Goal: Task Accomplishment & Management: Complete application form

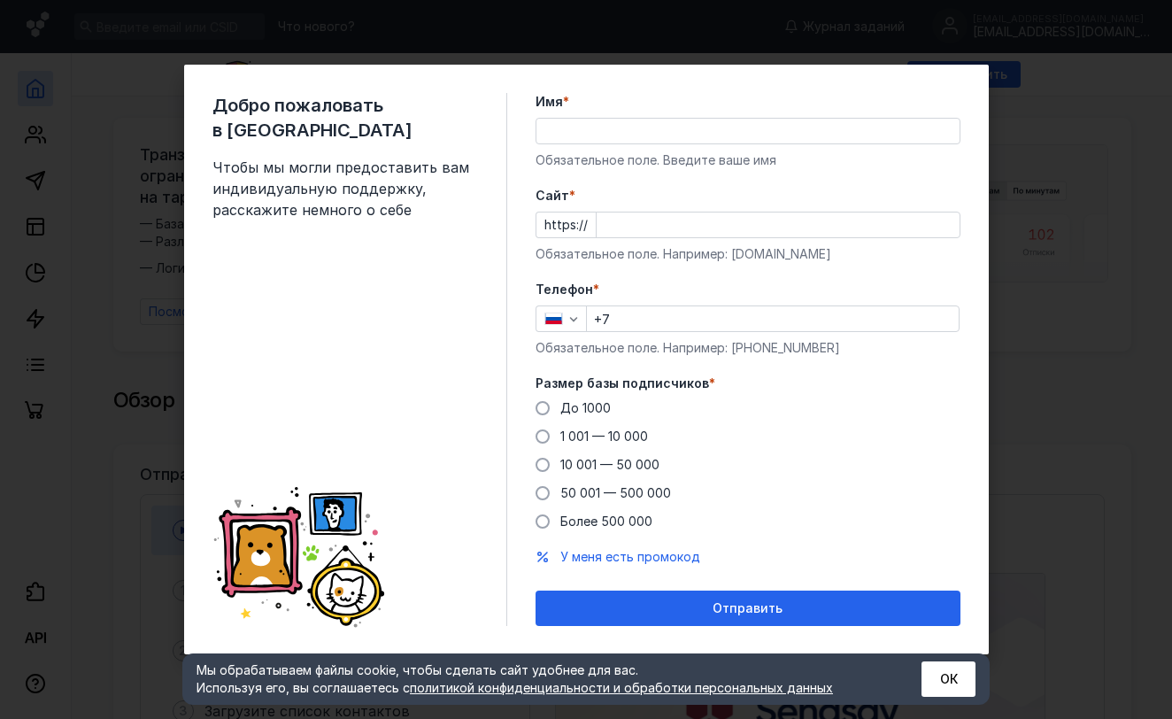
click at [592, 401] on span "До 1000" at bounding box center [586, 407] width 50 height 15
click at [0, 0] on input "До 1000" at bounding box center [0, 0] width 0 height 0
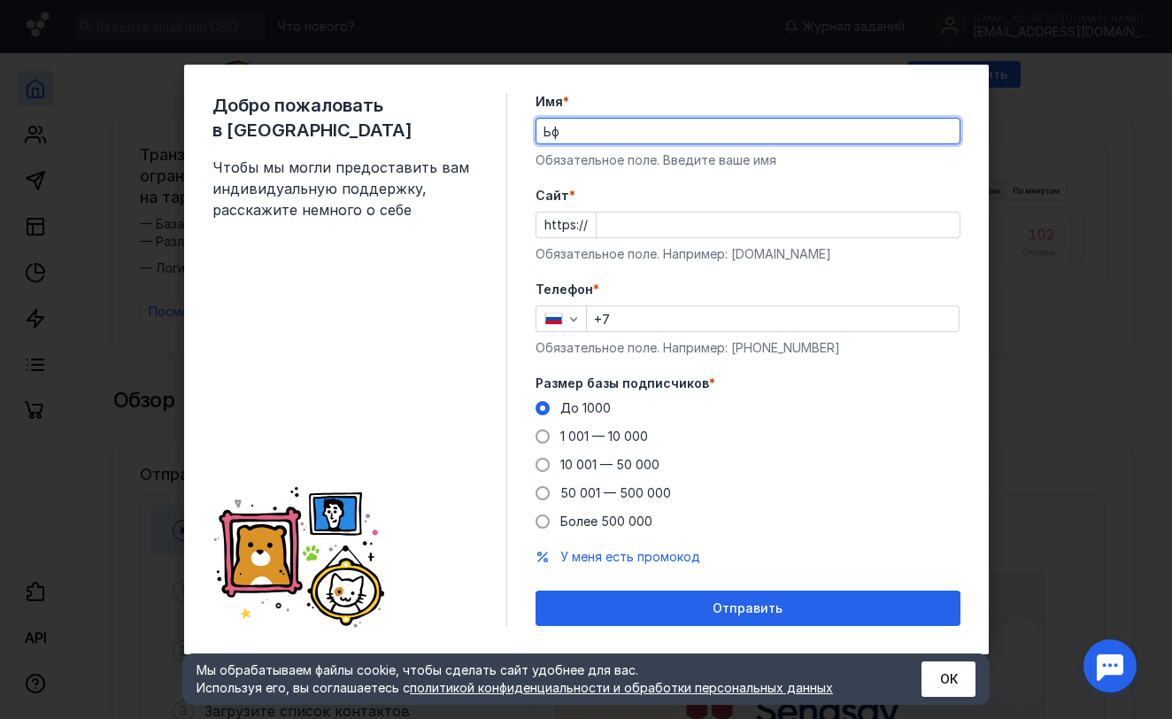
type input "Ь"
type input "[PERSON_NAME]"
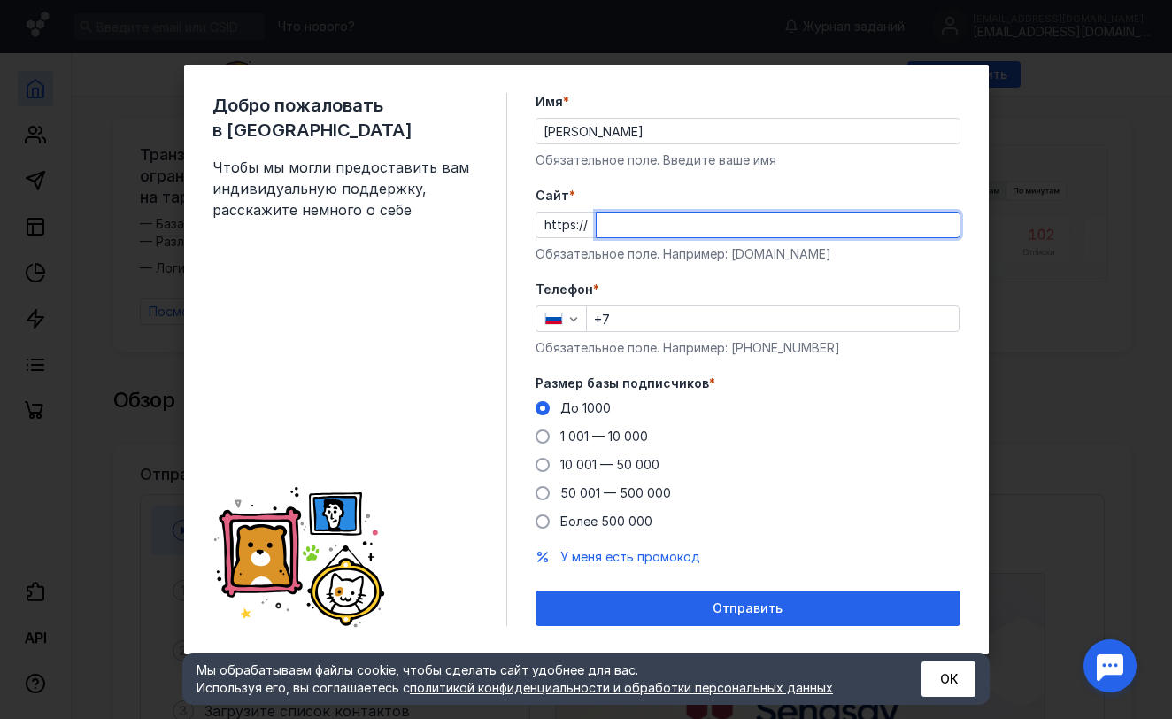
click at [579, 219] on div "https://" at bounding box center [748, 225] width 425 height 27
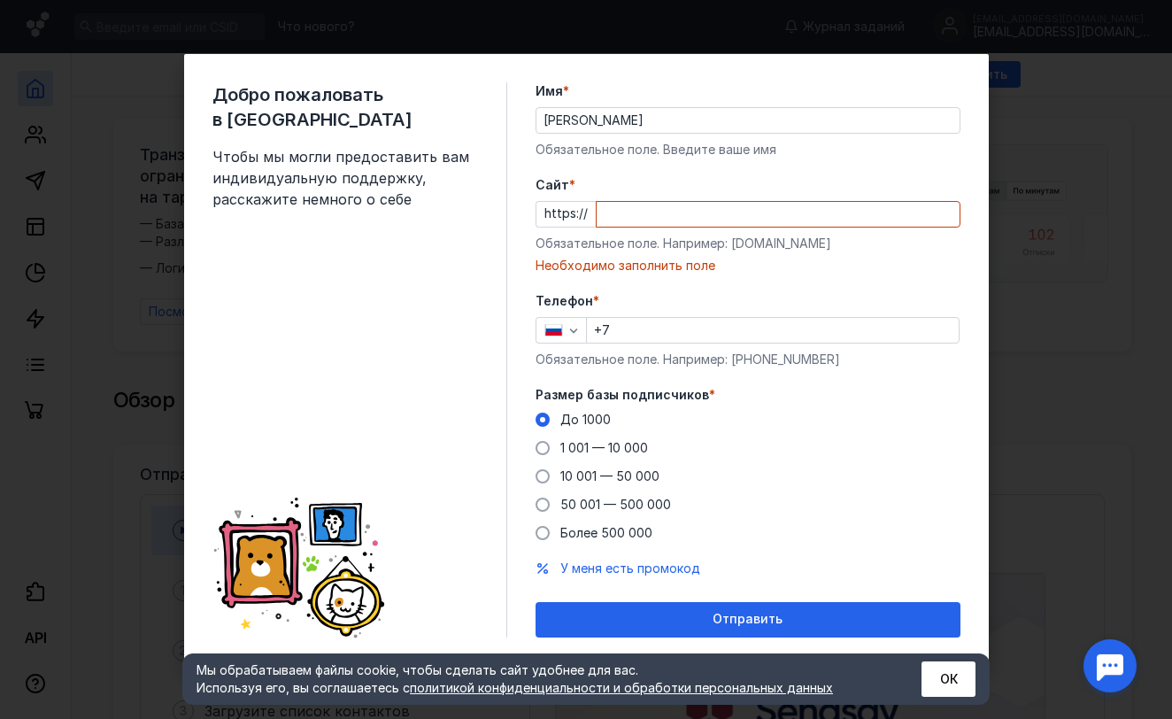
click at [667, 213] on input "Cайт *" at bounding box center [778, 214] width 363 height 25
paste input "[DOMAIN_NAME]/tournament/1043512"
type input "[DOMAIN_NAME]/tournament/1043512"
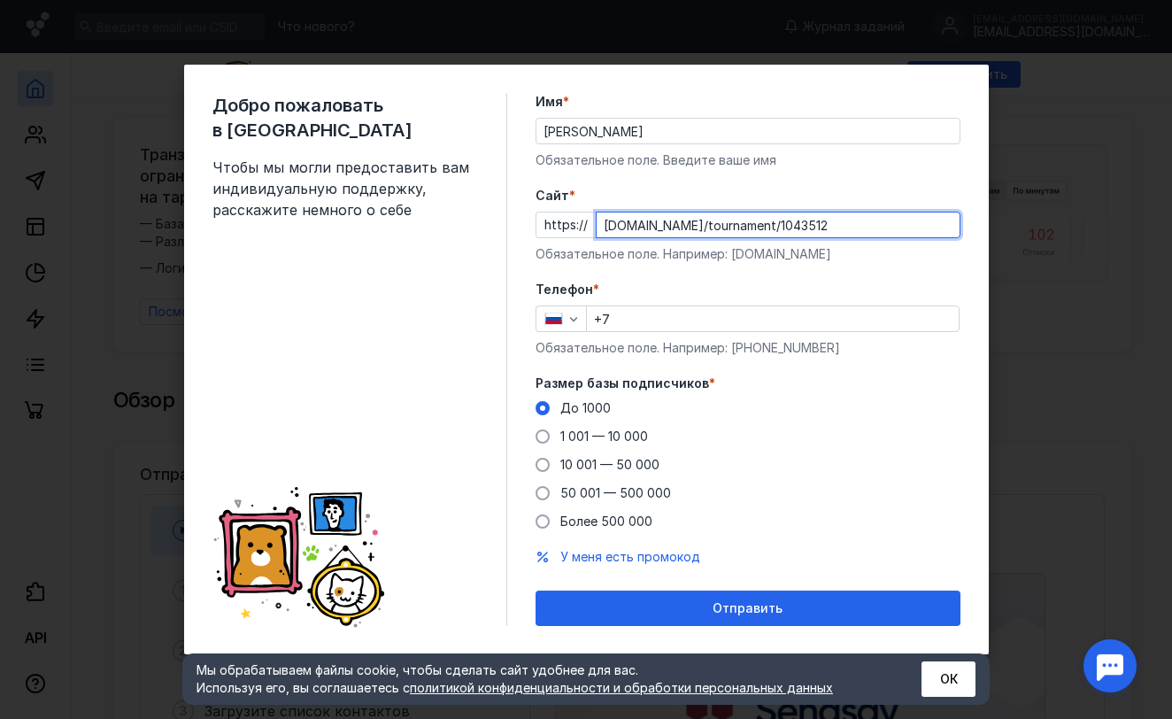
drag, startPoint x: 617, startPoint y: 220, endPoint x: 523, endPoint y: 237, distance: 95.5
click at [523, 237] on div "Добро пожаловать в Sendsay Чтобы мы могли предоставить вам индивидуальную подде…" at bounding box center [586, 360] width 805 height 590
click at [687, 266] on form "Имя * [PERSON_NAME] Обязательное поле. Введите ваше имя [PERSON_NAME] * https:/…" at bounding box center [748, 359] width 425 height 533
click at [573, 310] on div "button" at bounding box center [574, 319] width 18 height 18
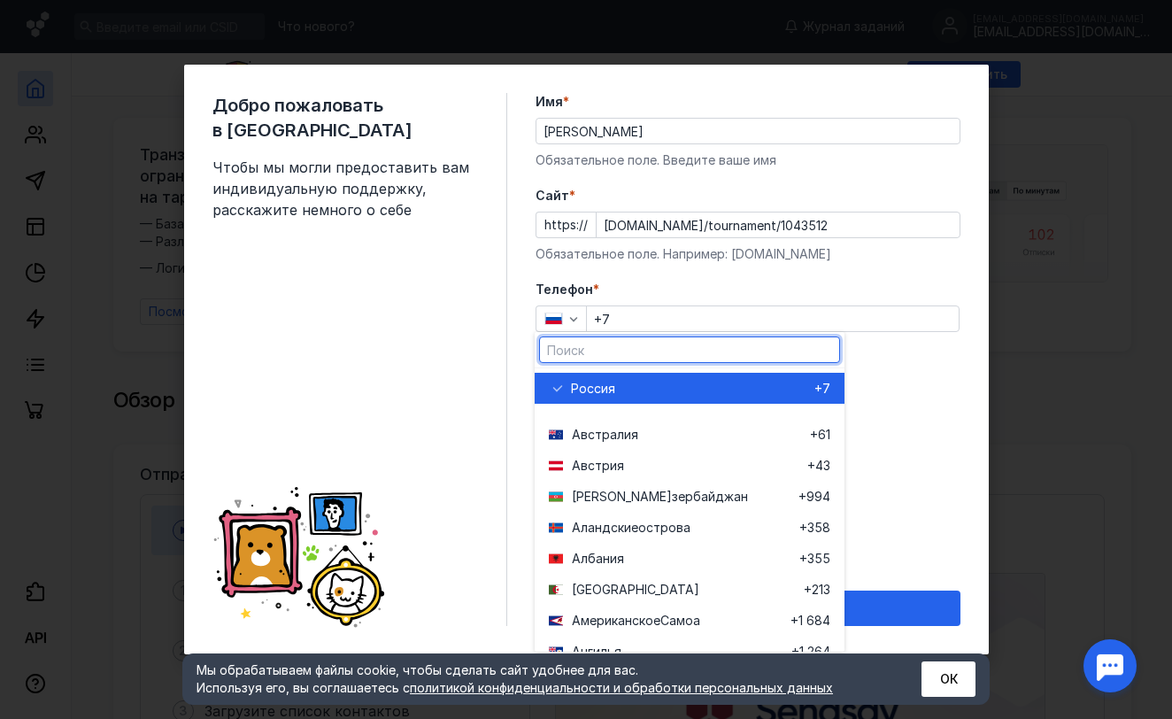
click at [594, 344] on input "text" at bounding box center [689, 349] width 299 height 25
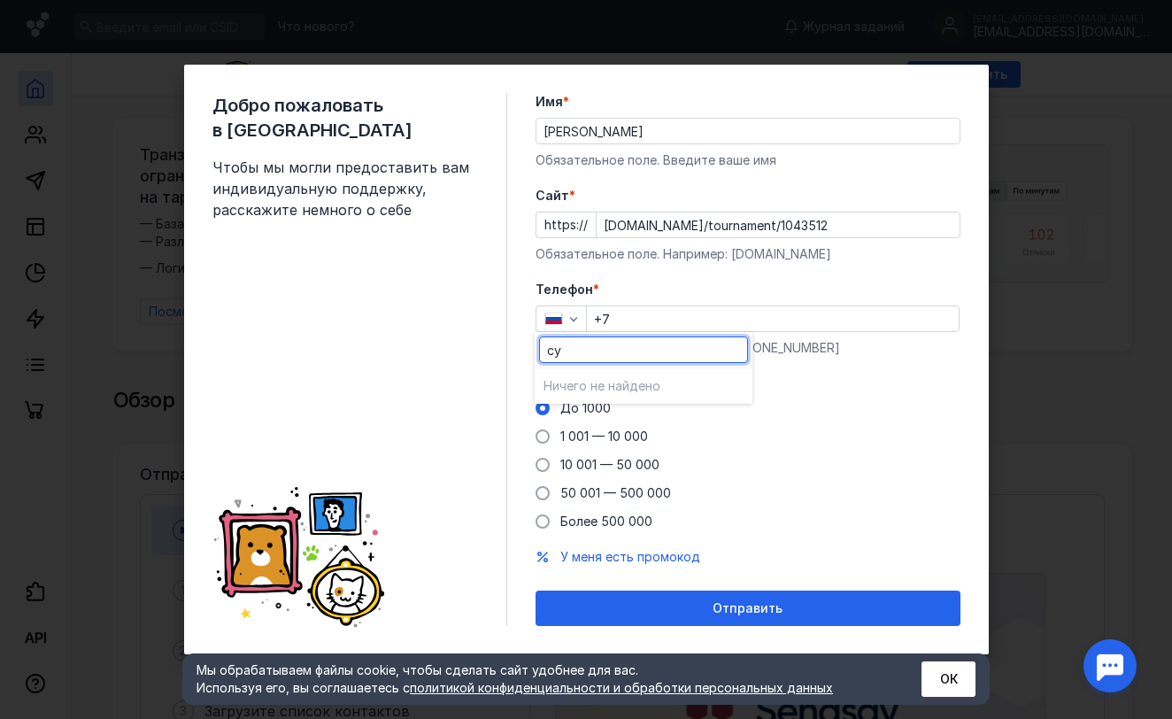
type input "c"
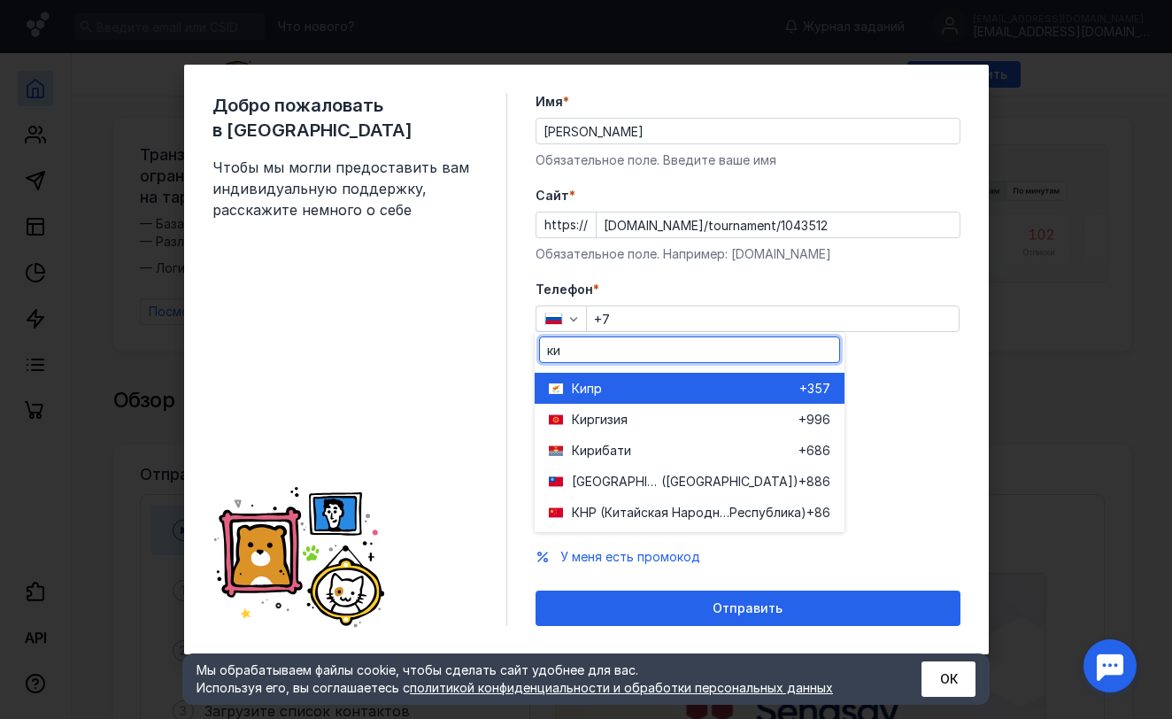
type input "ки"
click at [673, 387] on div "Кипр" at bounding box center [686, 389] width 228 height 18
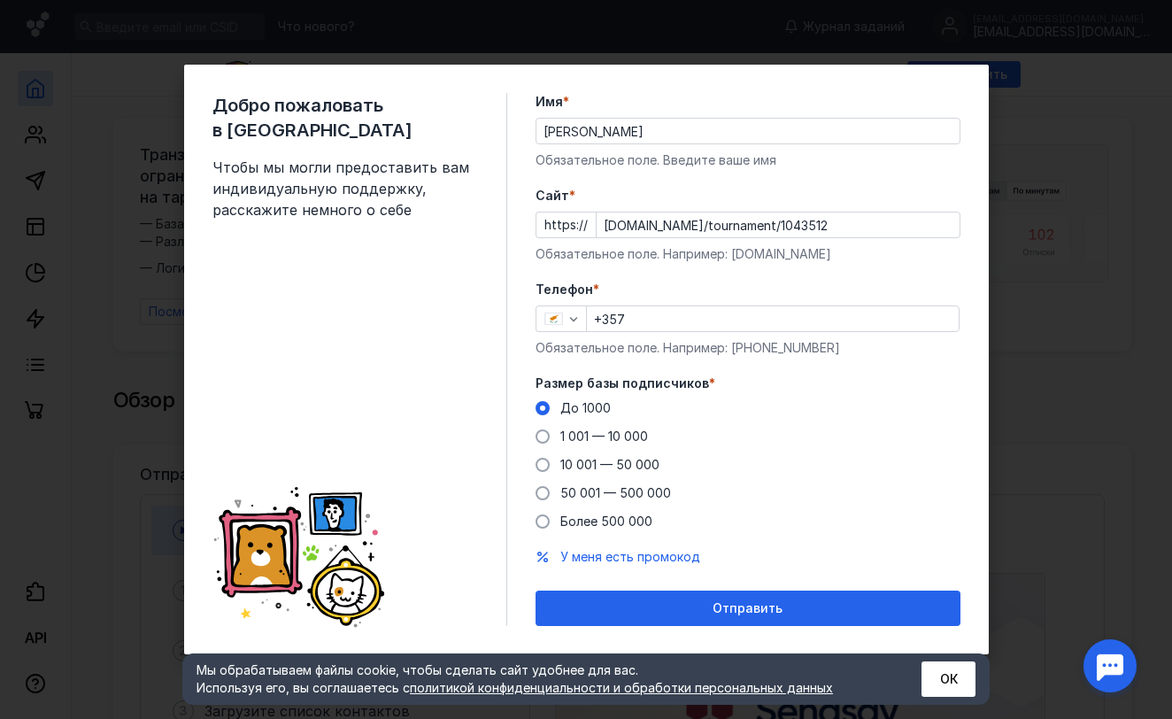
click at [699, 321] on input "+357" at bounding box center [773, 318] width 372 height 25
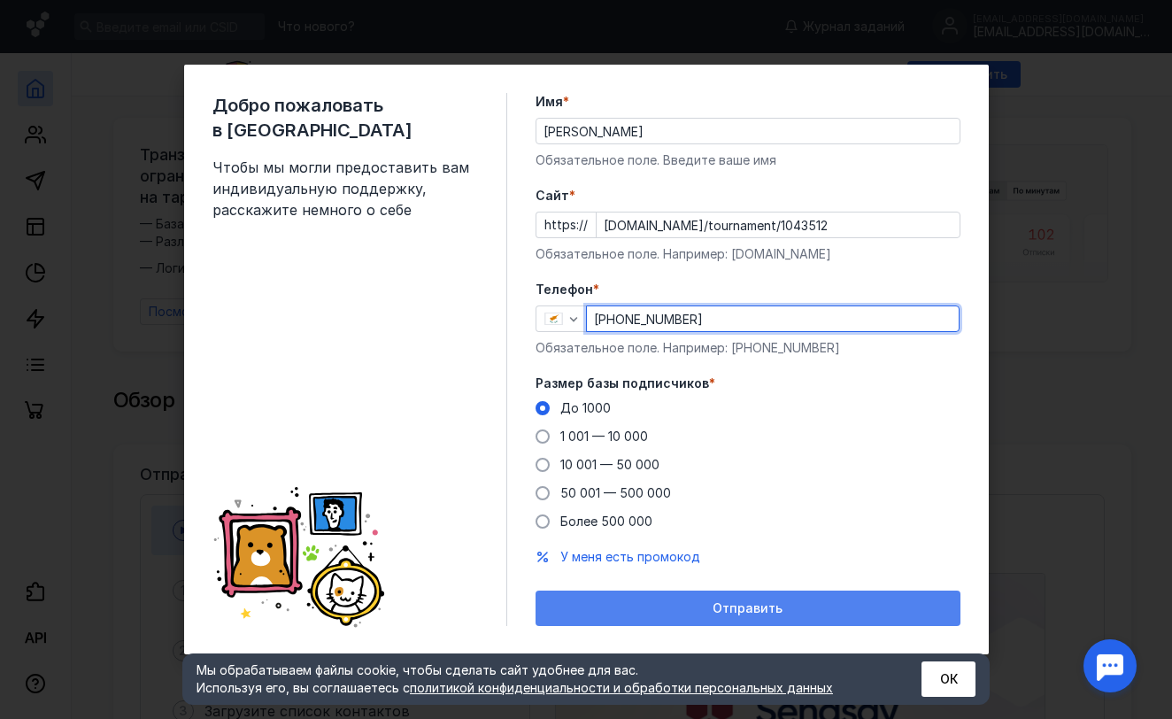
type input "[PHONE_NUMBER]"
click at [707, 601] on div "Отправить" at bounding box center [748, 608] width 407 height 15
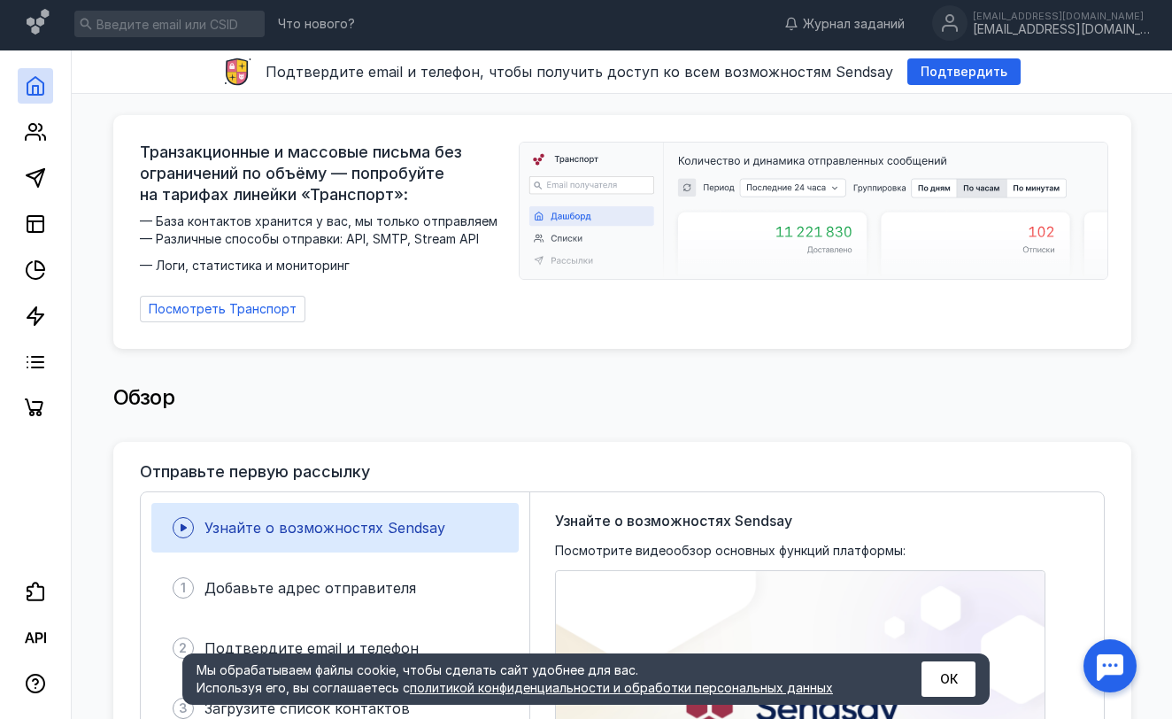
scroll to position [15, 0]
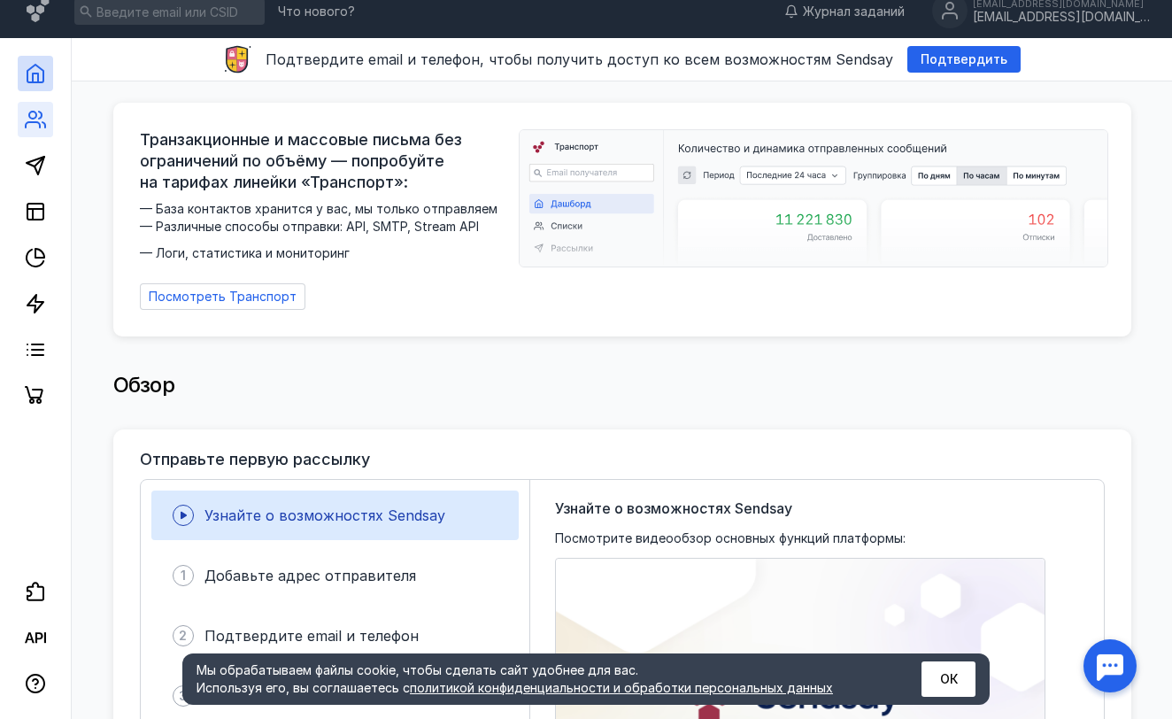
click at [47, 116] on link at bounding box center [35, 119] width 35 height 35
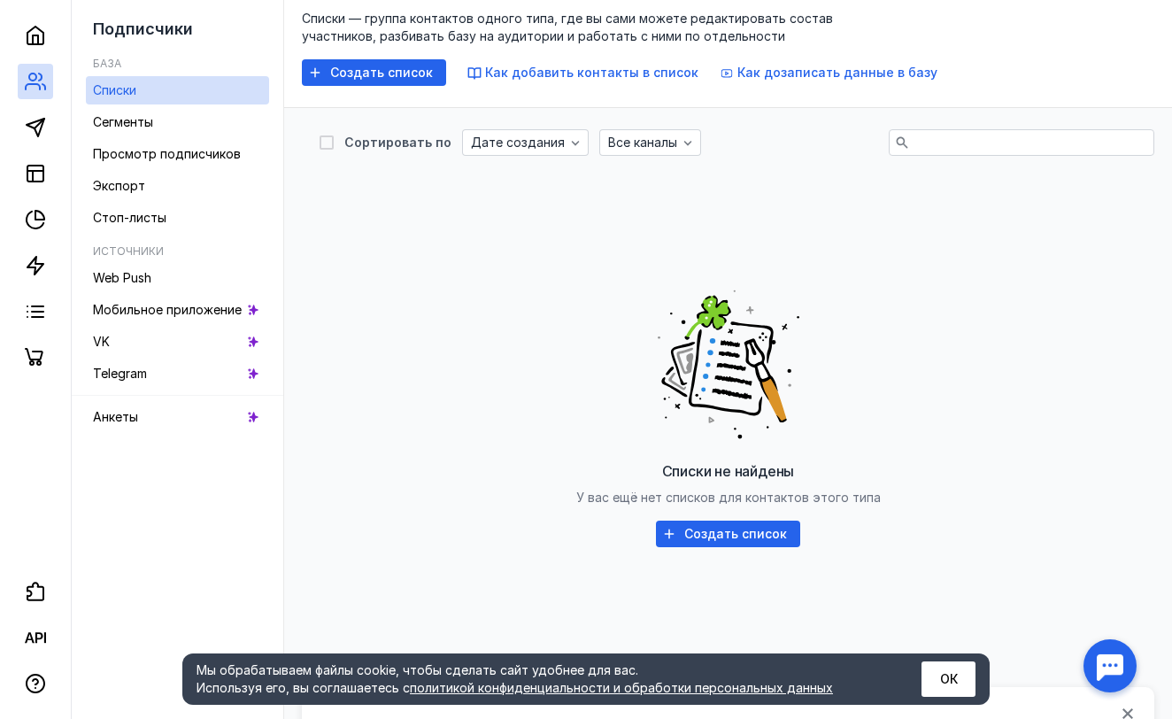
scroll to position [141, 0]
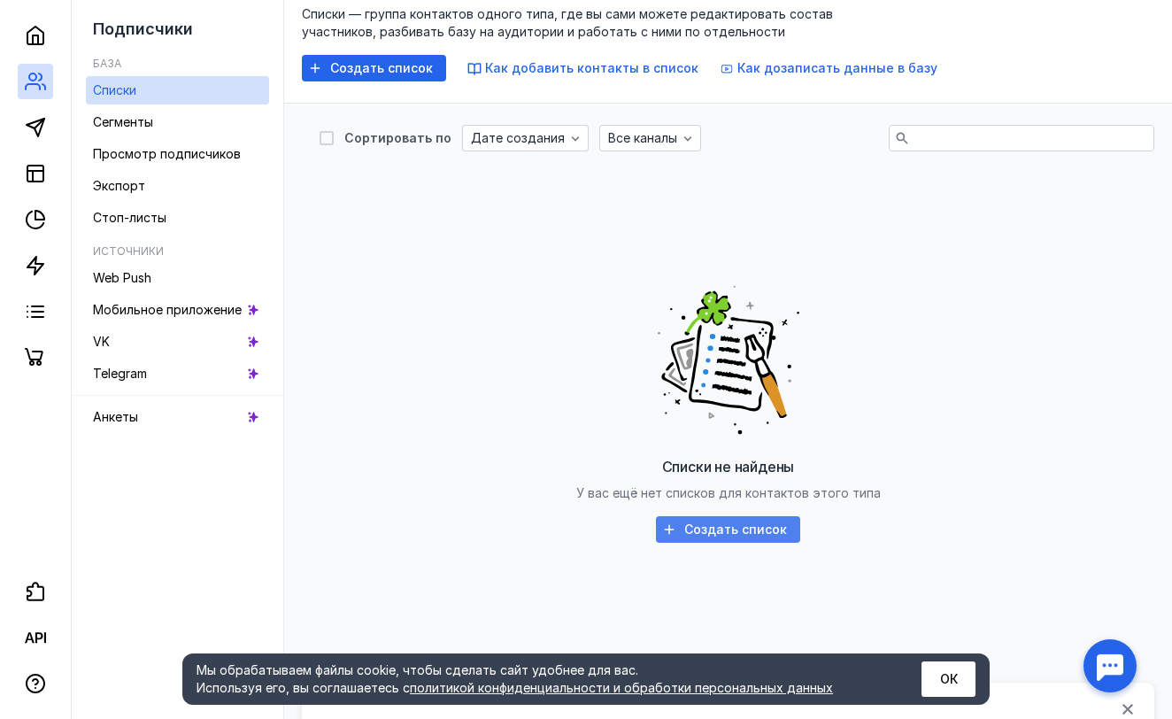
click at [703, 528] on span "Создать список" at bounding box center [736, 529] width 103 height 15
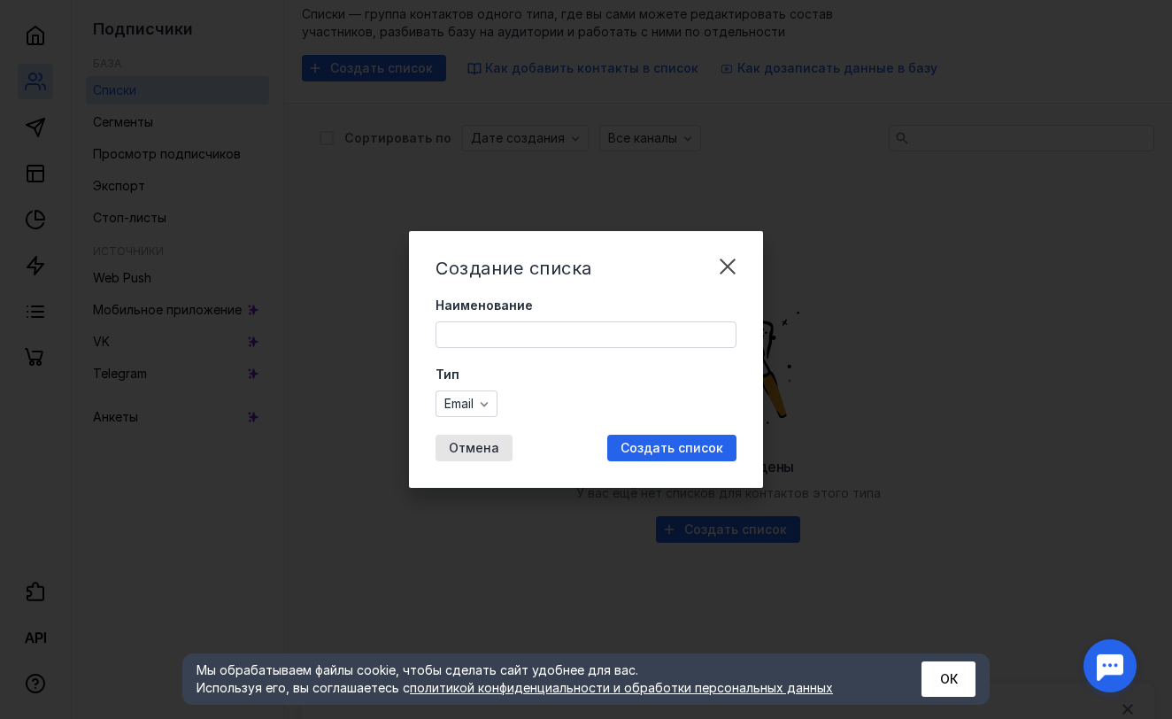
click at [702, 333] on input "Наименование" at bounding box center [586, 334] width 299 height 25
type input "т"
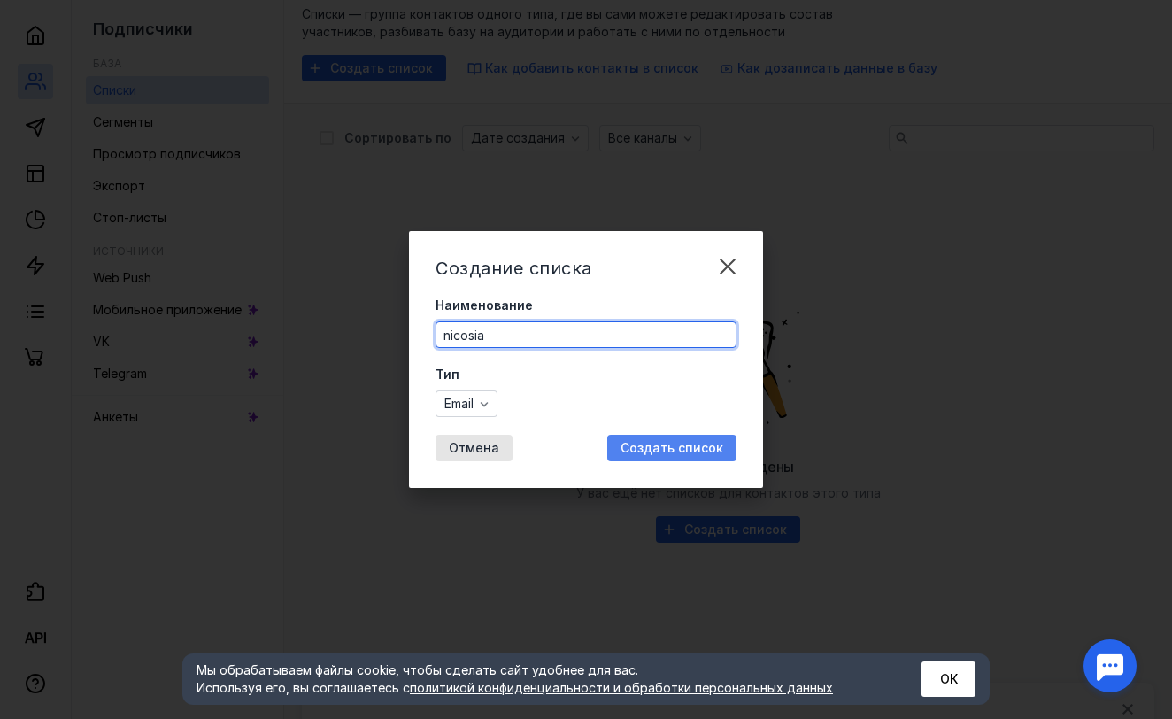
type input "nicosia"
click at [716, 441] on span "Создать список" at bounding box center [672, 448] width 103 height 15
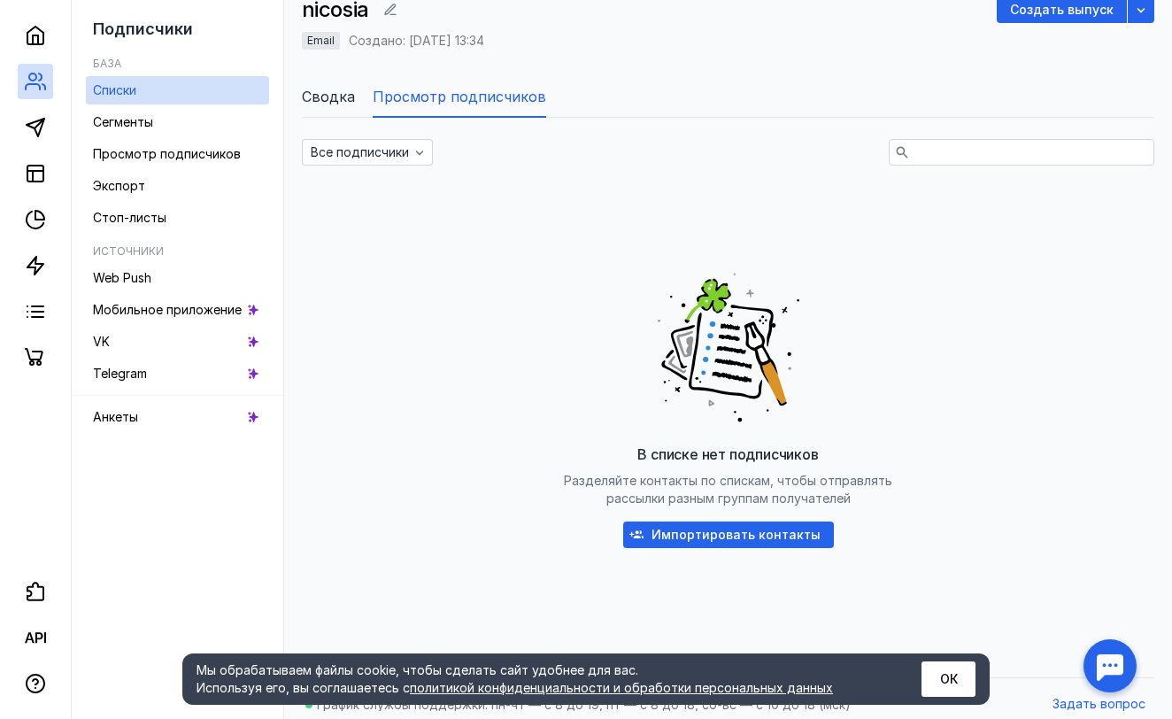
scroll to position [145, 0]
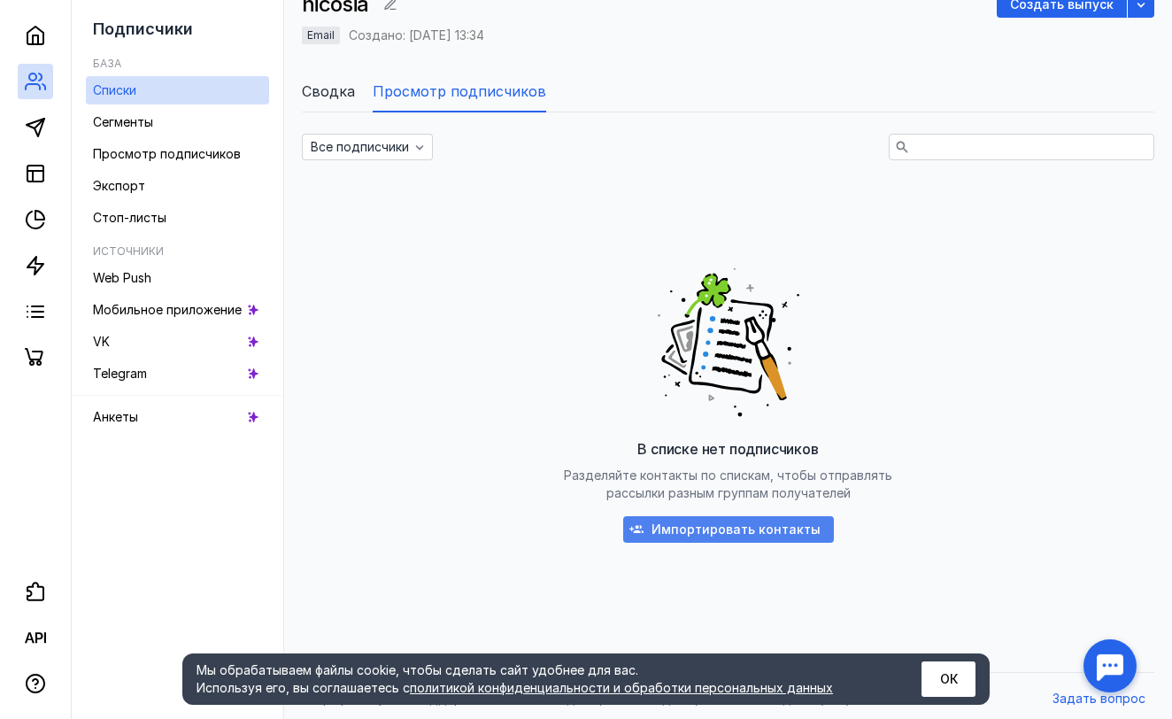
click at [712, 533] on span "Импортировать контакты" at bounding box center [736, 529] width 169 height 15
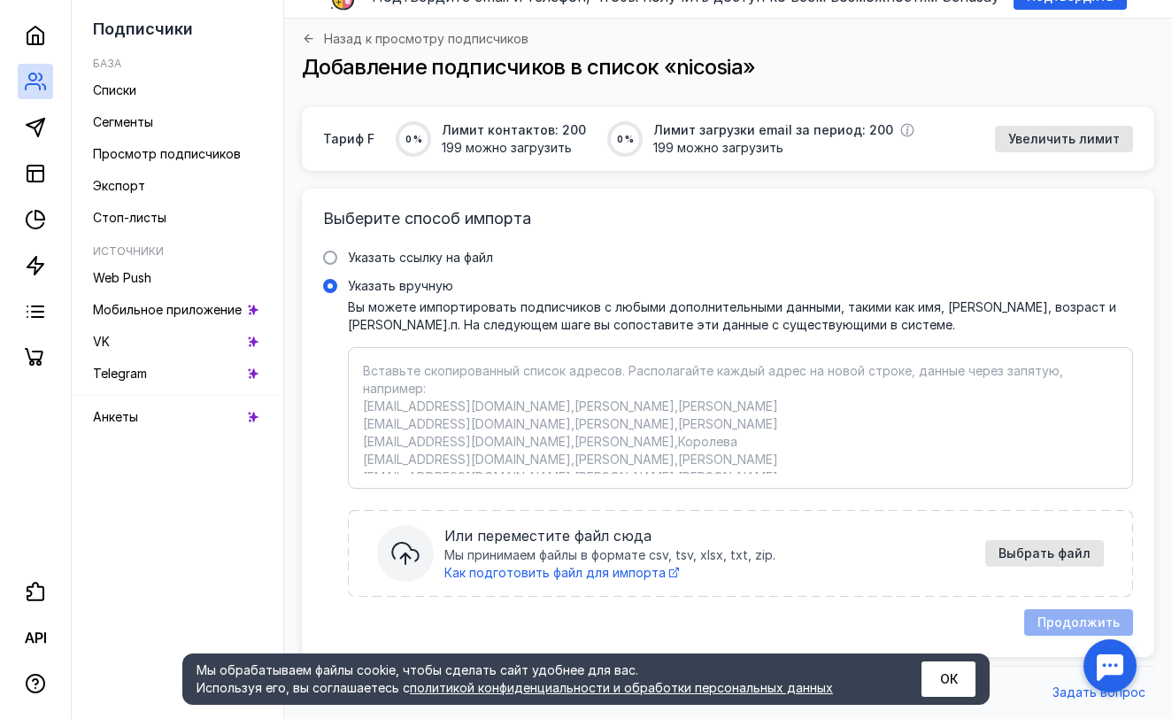
scroll to position [77, 0]
click at [709, 475] on div "Вставьте скопированный список адресов. Располагайте каждый адрес на новой строк…" at bounding box center [740, 419] width 785 height 142
click at [0, 0] on input "Указать вручную" at bounding box center [0, 0] width 0 height 0
click at [709, 431] on textarea "Указать вручную Вы можете импортировать подписчиков с любыми дополнительными да…" at bounding box center [740, 419] width 755 height 112
